Goal: Task Accomplishment & Management: Manage account settings

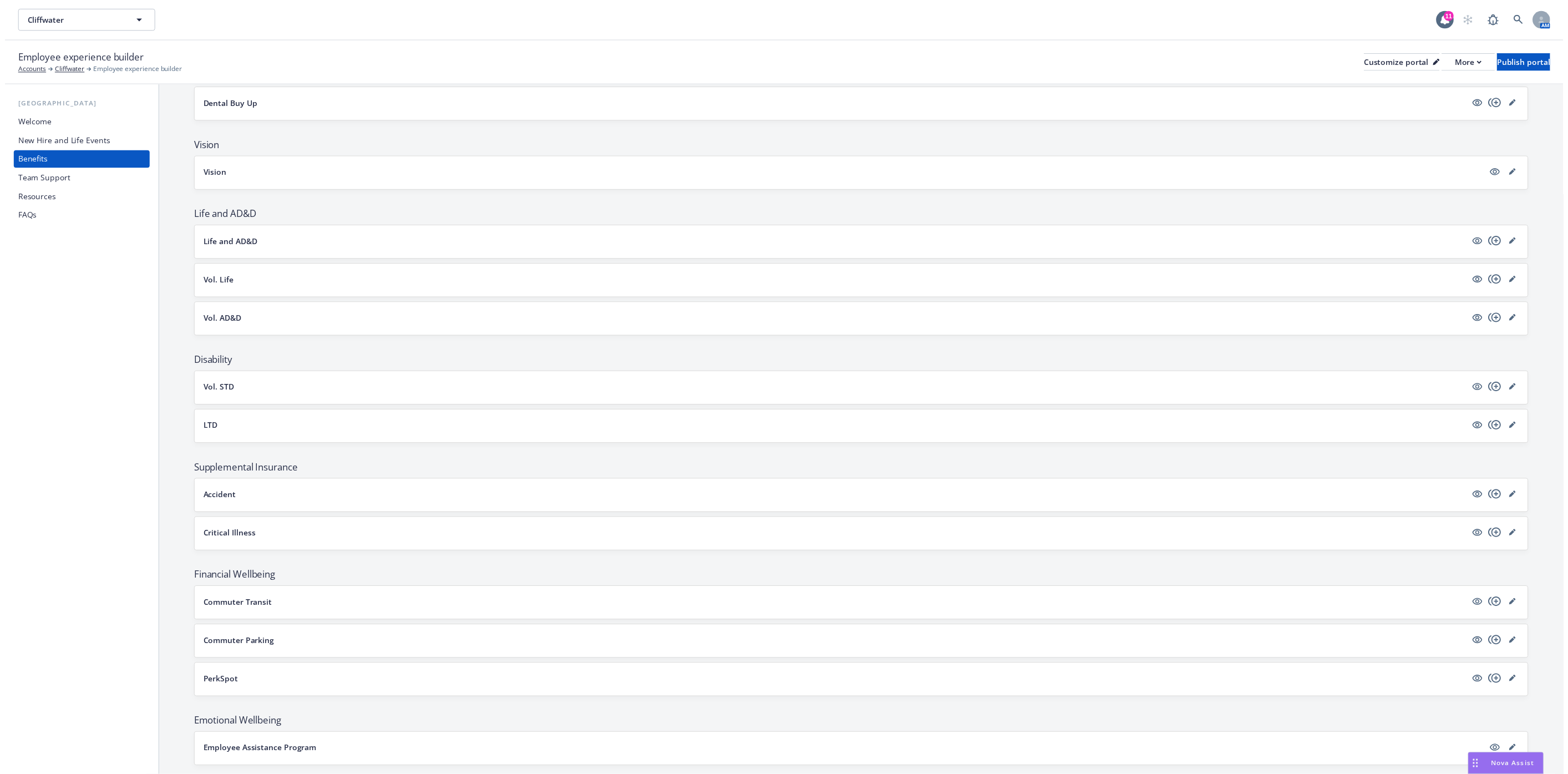
scroll to position [297, 0]
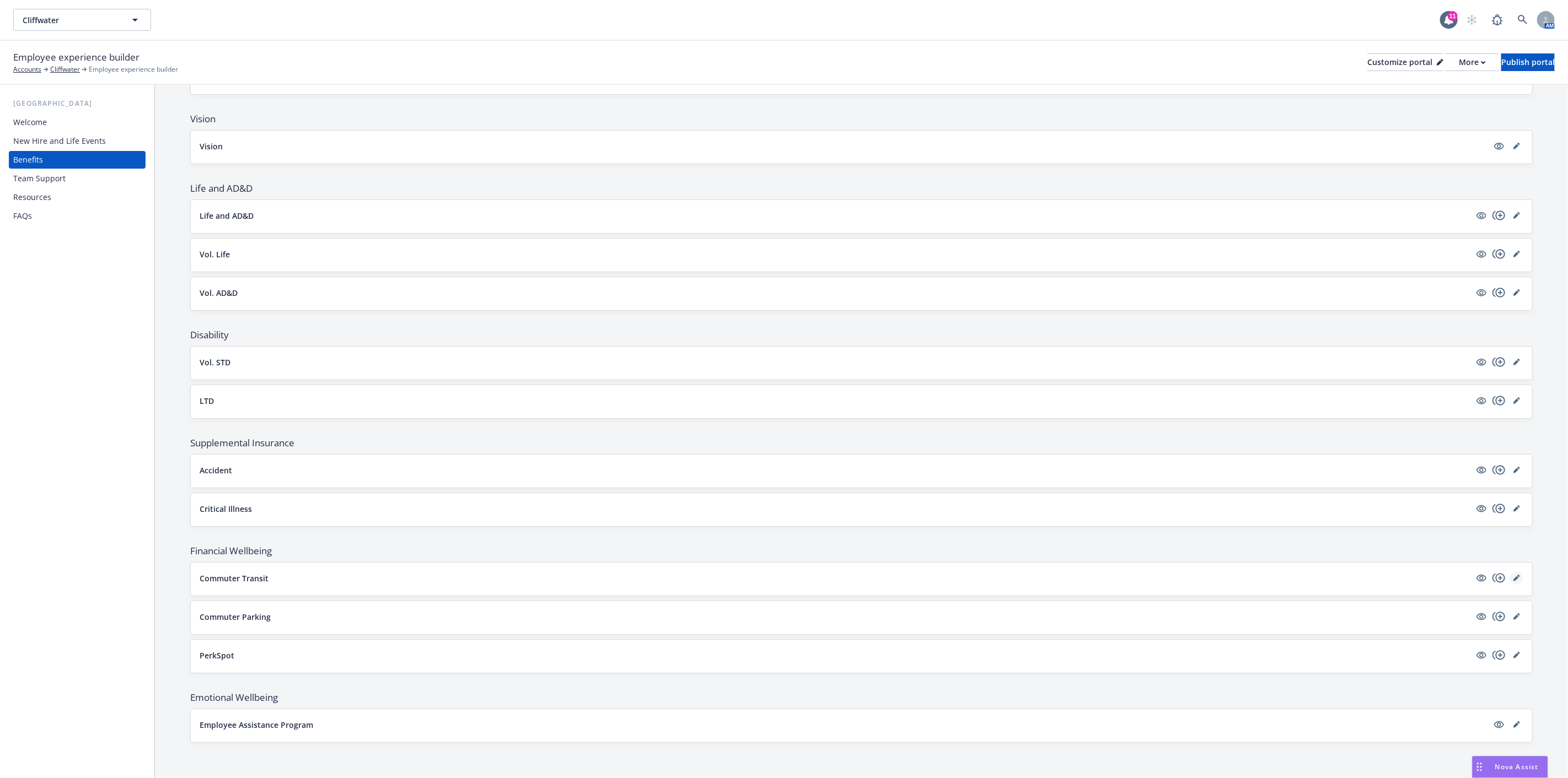
click at [1511, 577] on link "editPencil" at bounding box center [1516, 577] width 14 height 14
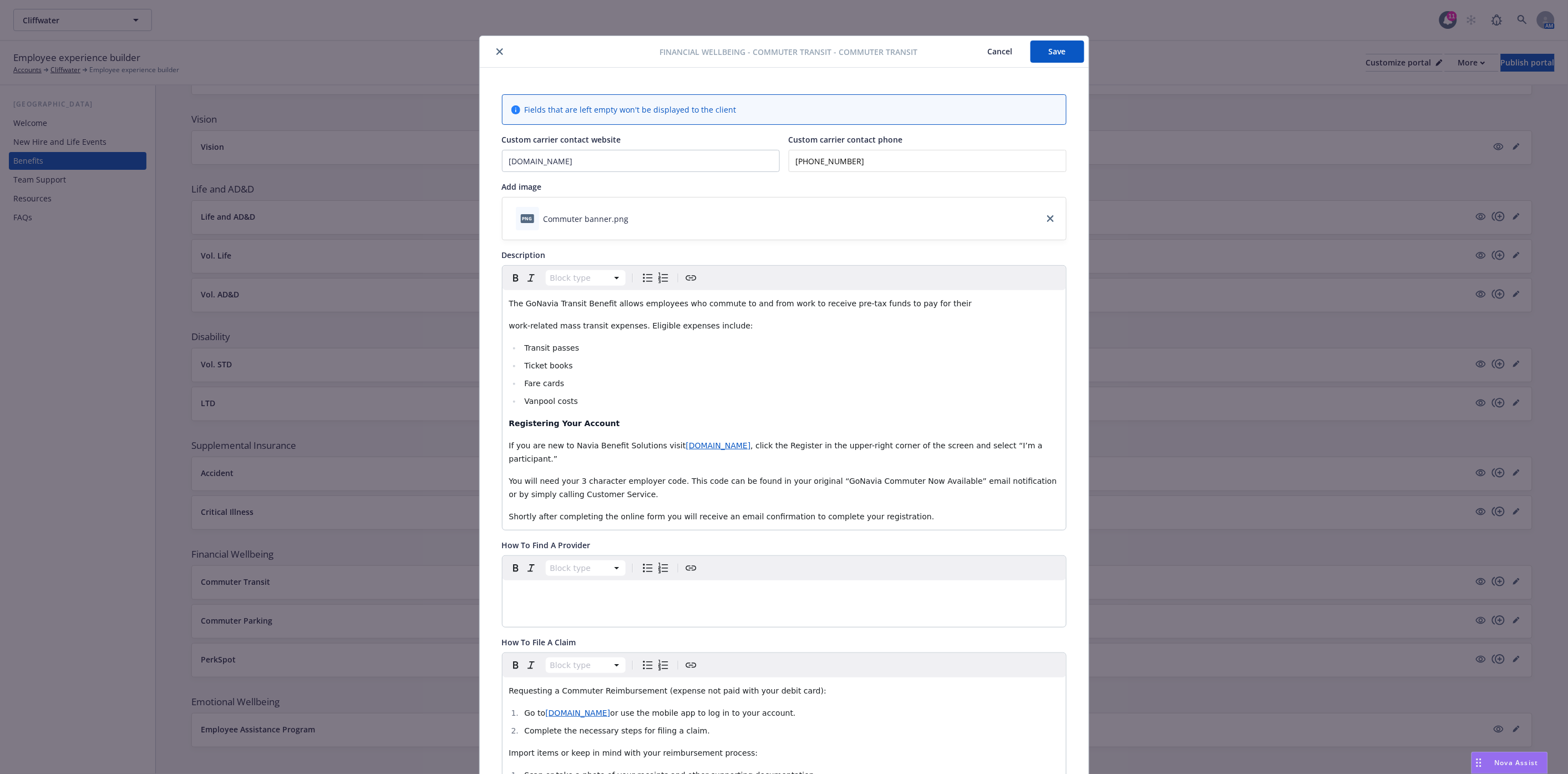
drag, startPoint x: 497, startPoint y: 51, endPoint x: 508, endPoint y: 101, distance: 51.2
click at [497, 51] on icon "close" at bounding box center [500, 52] width 6 height 6
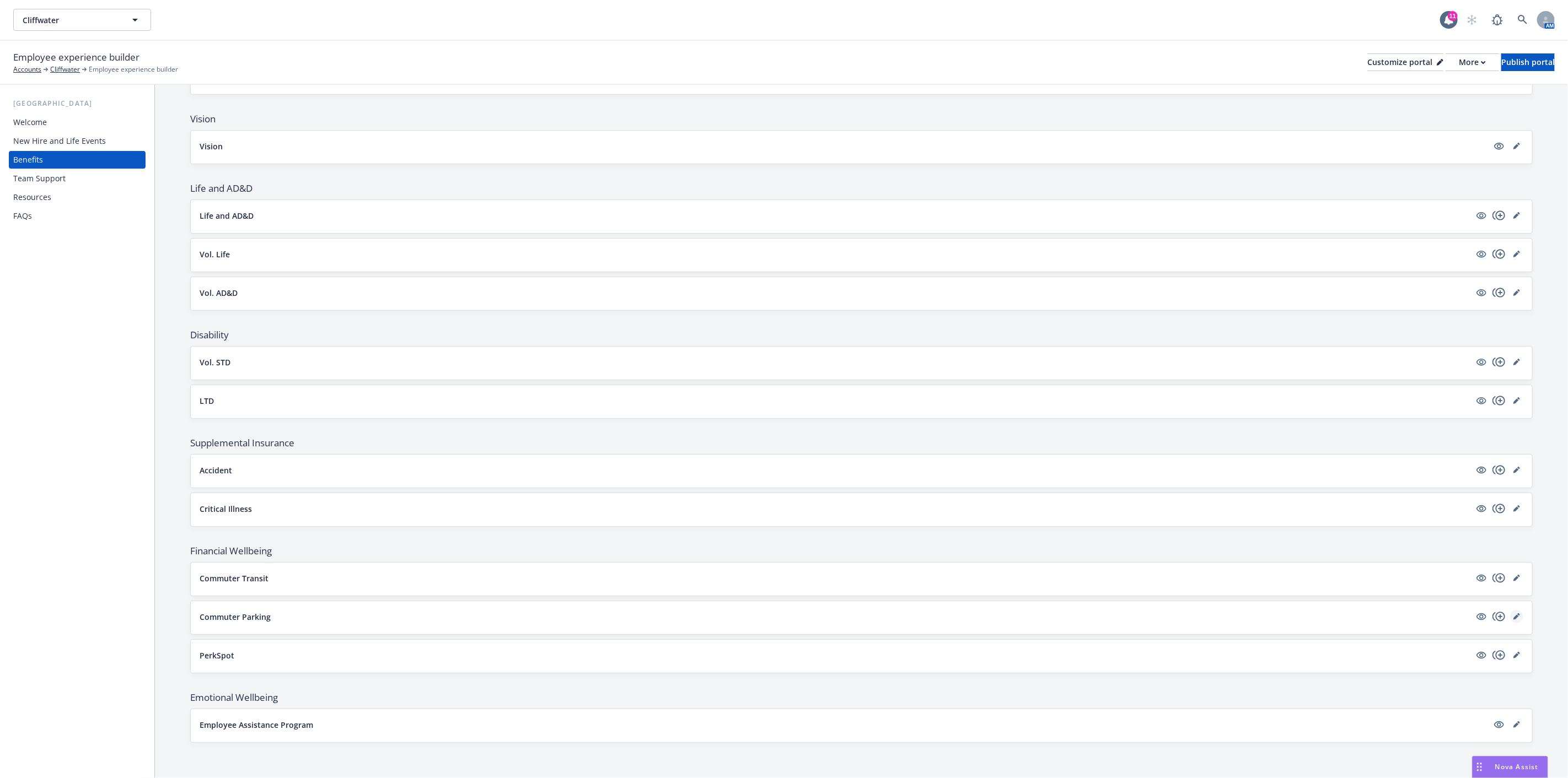
click at [1513, 614] on icon "editPencil" at bounding box center [1516, 616] width 6 height 6
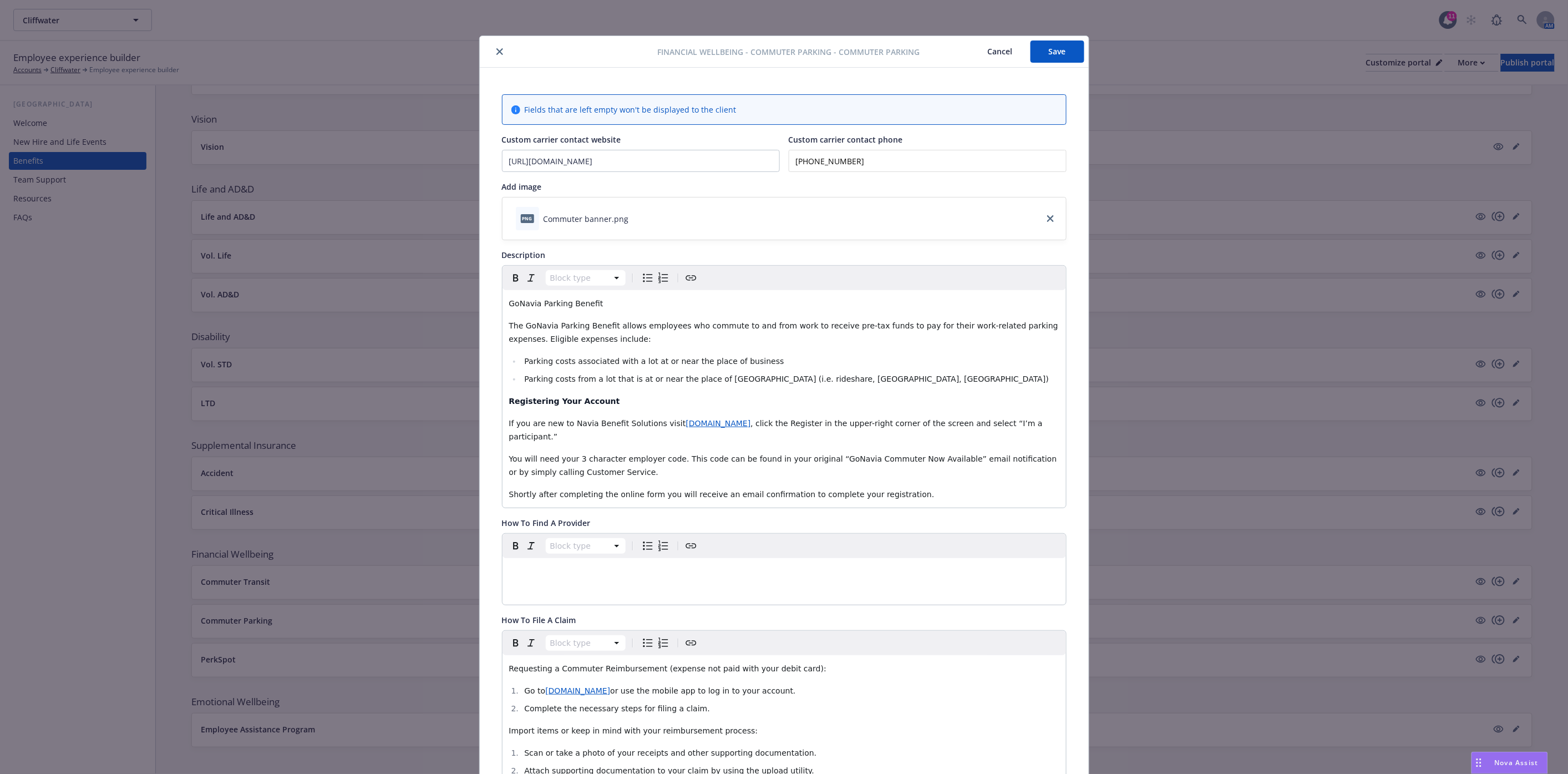
click at [497, 52] on icon "close" at bounding box center [500, 52] width 6 height 6
